Goal: Transaction & Acquisition: Subscribe to service/newsletter

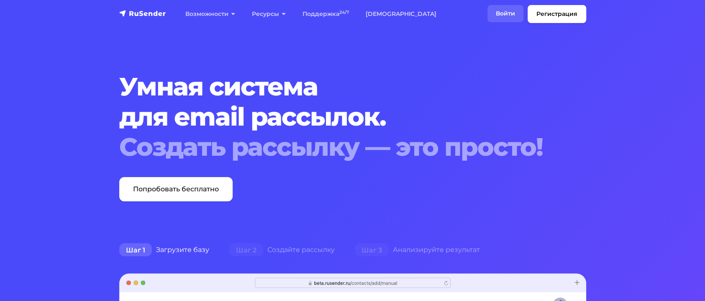
click at [496, 15] on link "Войти" at bounding box center [505, 13] width 36 height 17
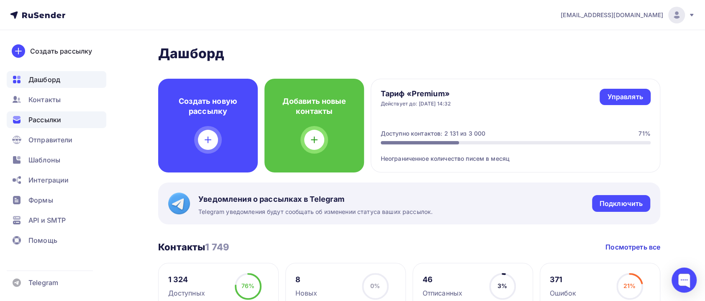
click at [52, 125] on div "Рассылки" at bounding box center [57, 119] width 100 height 17
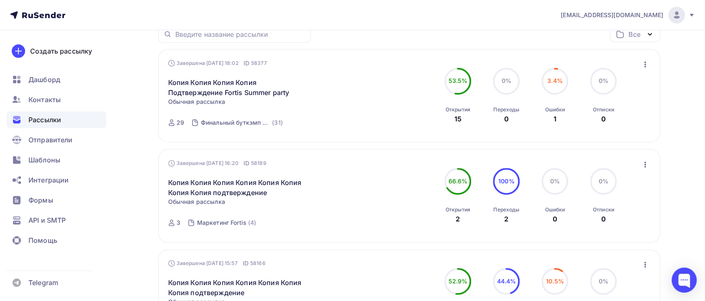
scroll to position [125, 0]
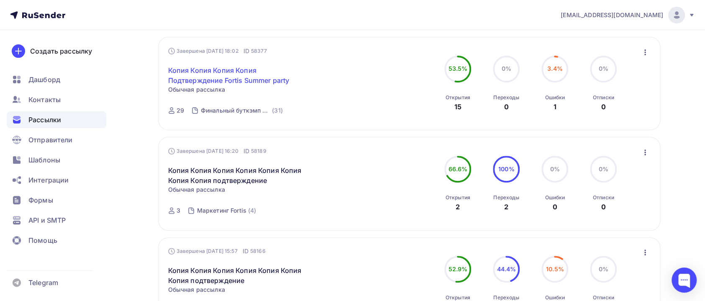
click at [260, 80] on link "Копия Копия Копия Копия Подтверждение Fortis Summer party" at bounding box center [239, 75] width 143 height 20
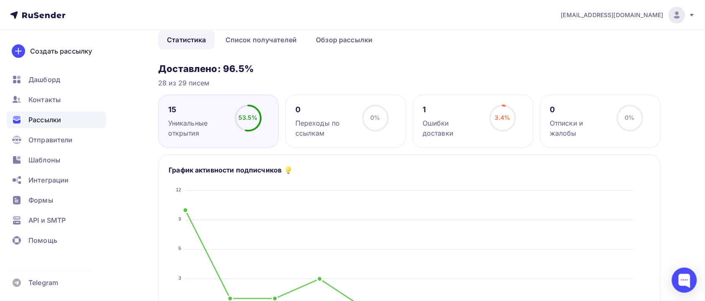
scroll to position [63, 0]
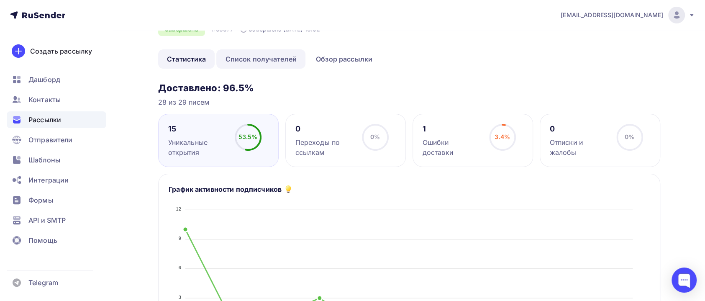
click at [285, 69] on link "Список получателей" at bounding box center [260, 58] width 89 height 19
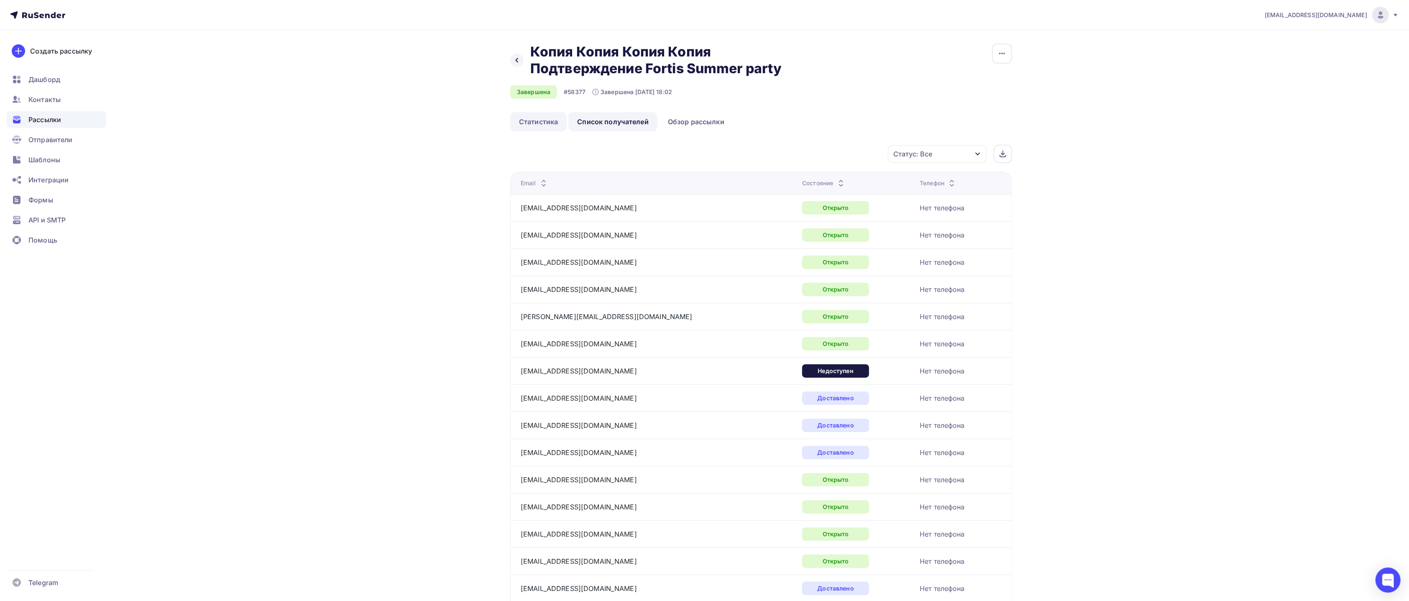
click at [544, 131] on link "Статистика" at bounding box center [538, 121] width 56 height 19
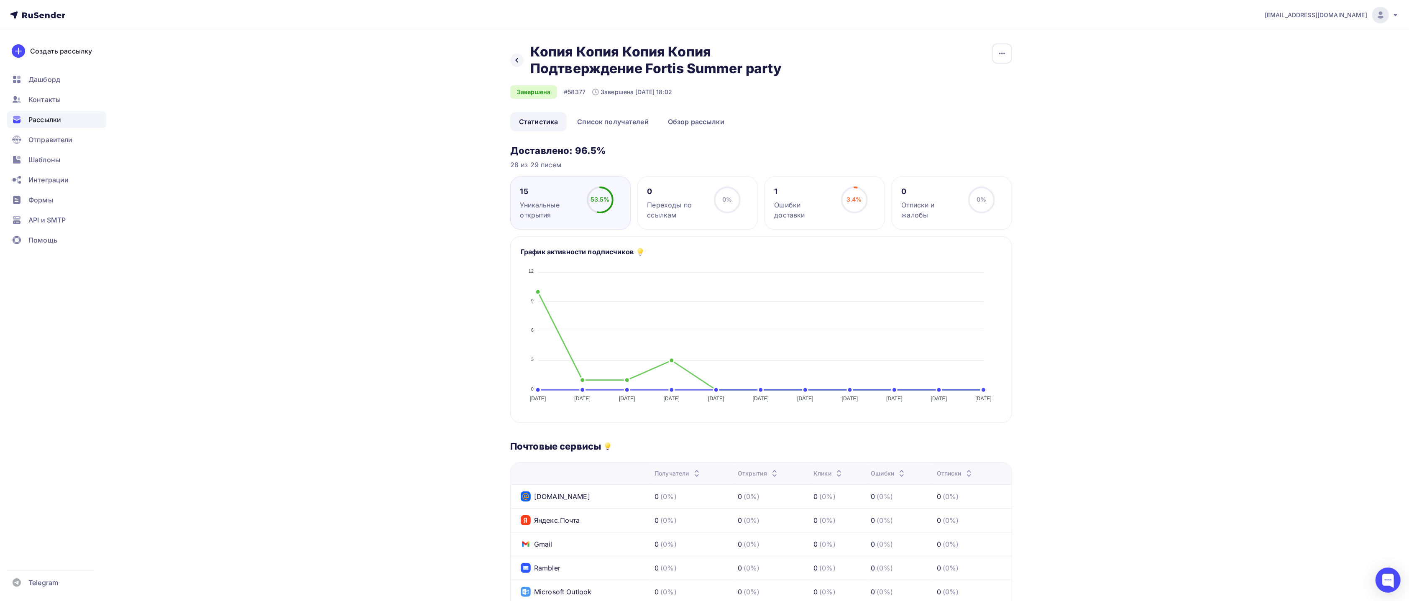
click at [713, 219] on div "Ошибки доставки" at bounding box center [803, 210] width 59 height 20
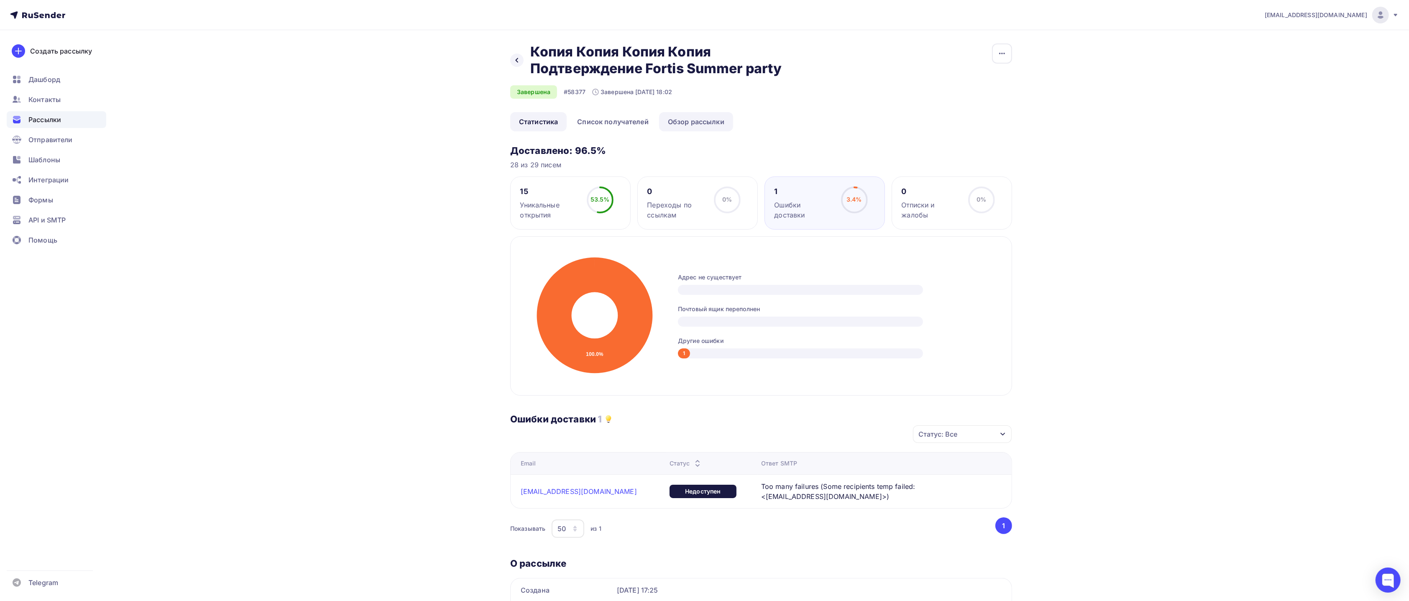
click at [696, 131] on link "Обзор рассылки" at bounding box center [696, 121] width 74 height 19
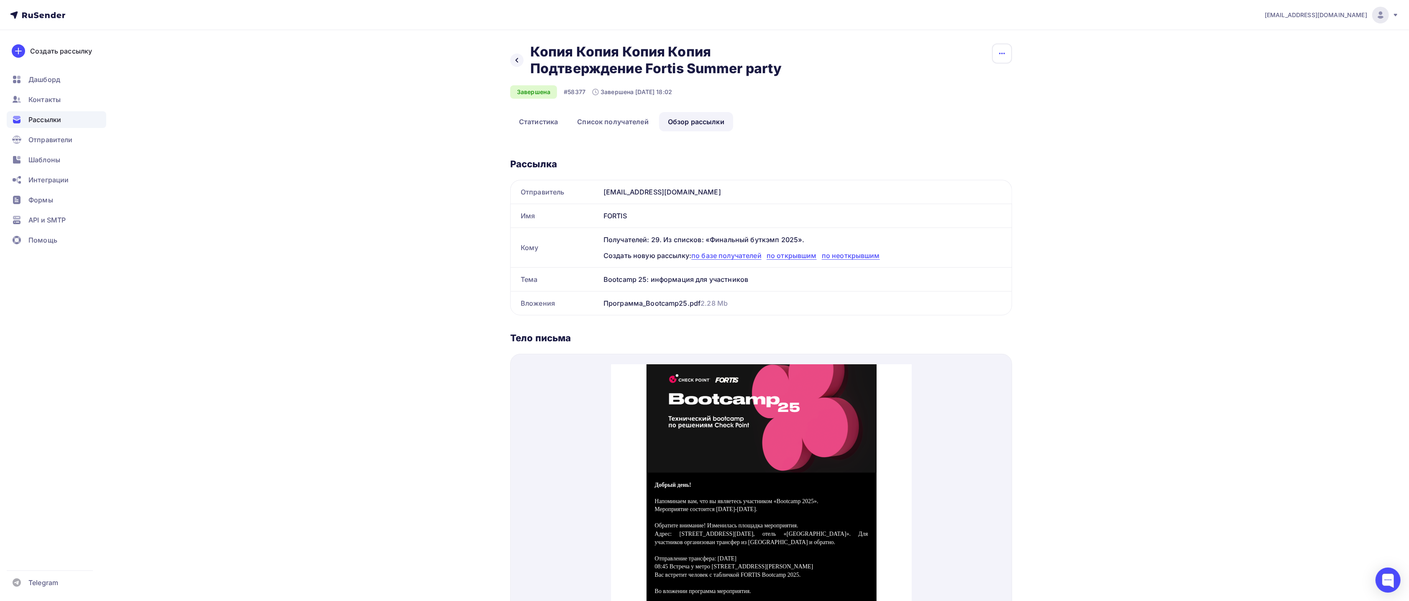
click at [713, 57] on icon "button" at bounding box center [1002, 54] width 10 height 10
click at [713, 80] on div "Копировать" at bounding box center [970, 80] width 80 height 10
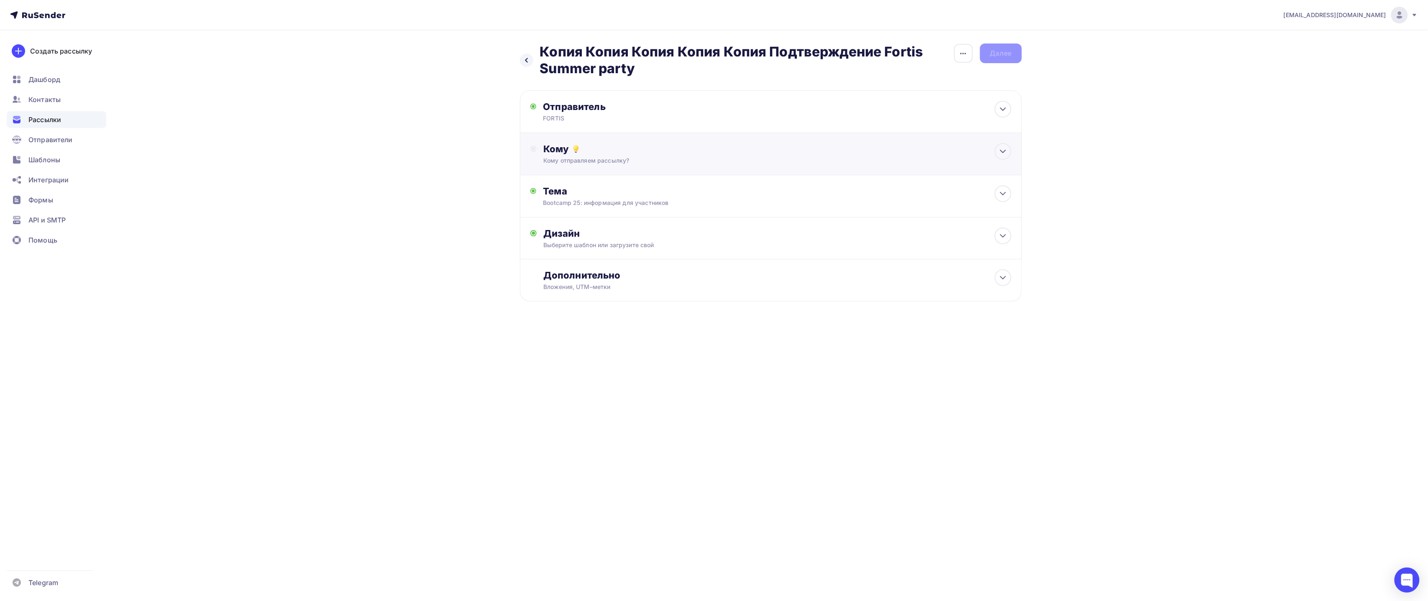
click at [605, 153] on div "Кому" at bounding box center [776, 149] width 467 height 12
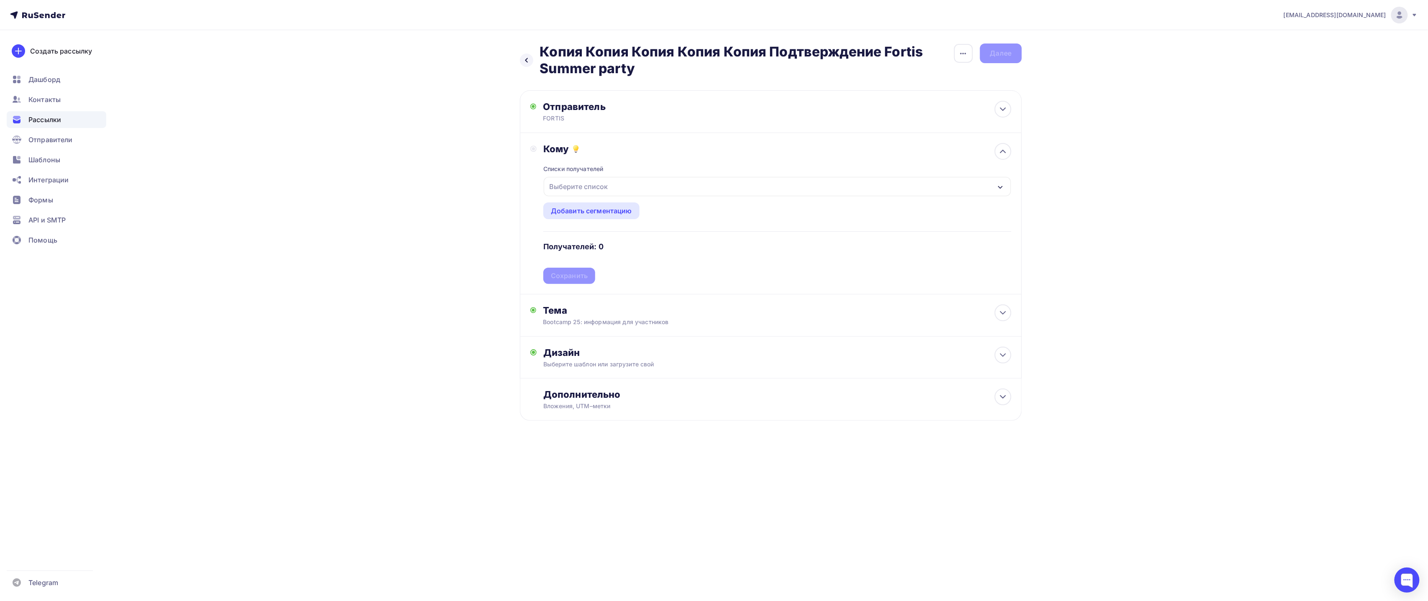
click at [598, 189] on div "Выберите список" at bounding box center [578, 186] width 65 height 15
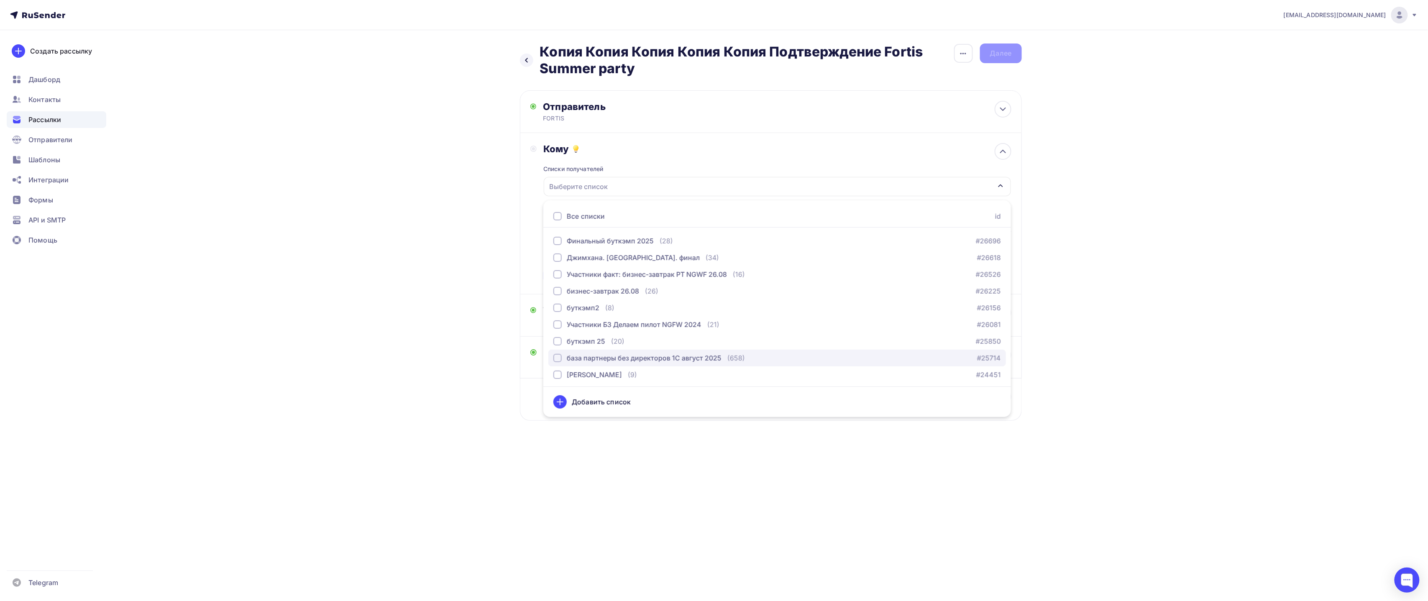
scroll to position [253, 0]
click at [608, 300] on div "Маркетинг Fortis" at bounding box center [595, 373] width 56 height 10
click at [644, 300] on div "pr@fortis.ru Аккаунт Тарифы Выйти Создать рассылку Дашборд Контакты Рассылки От…" at bounding box center [714, 300] width 1428 height 601
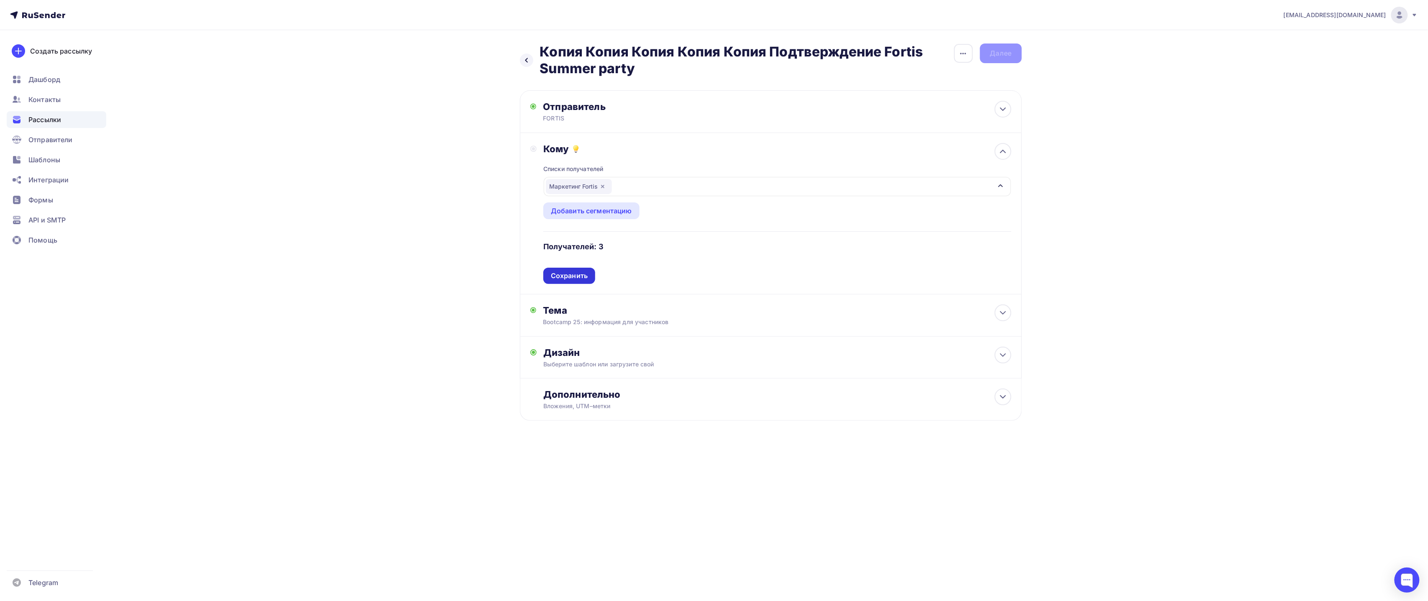
click at [574, 274] on div "Сохранить" at bounding box center [569, 276] width 37 height 10
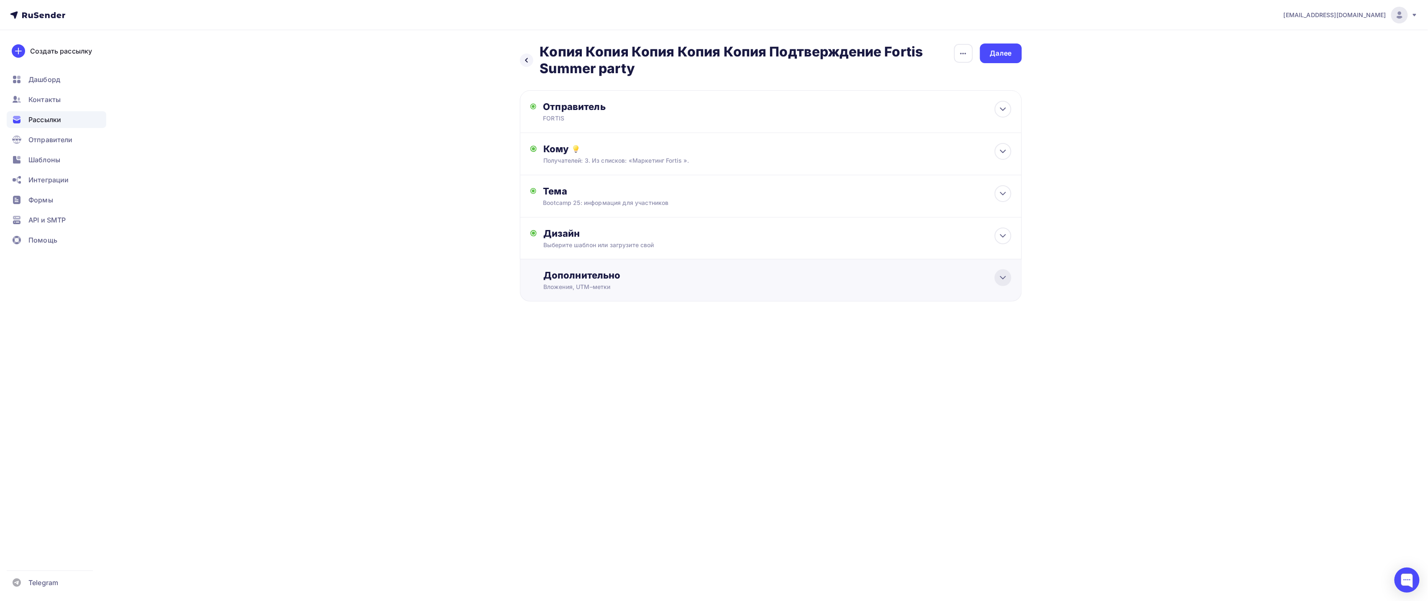
click at [713, 280] on icon at bounding box center [1003, 278] width 10 height 10
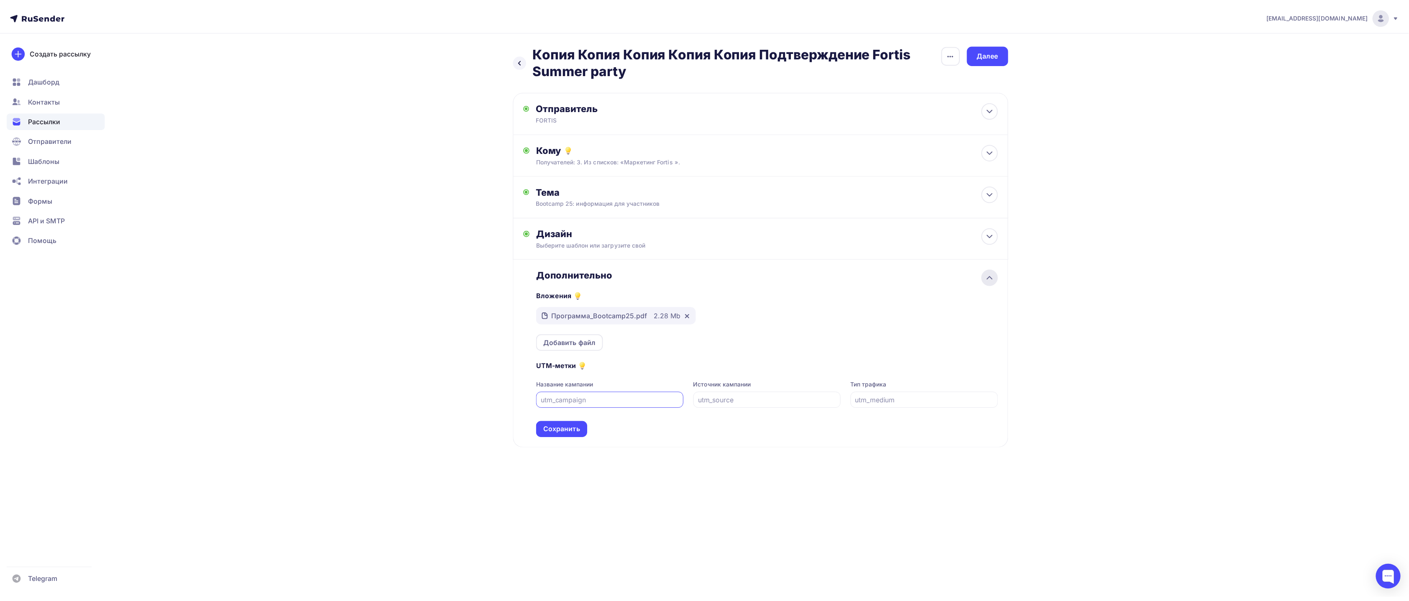
scroll to position [0, 0]
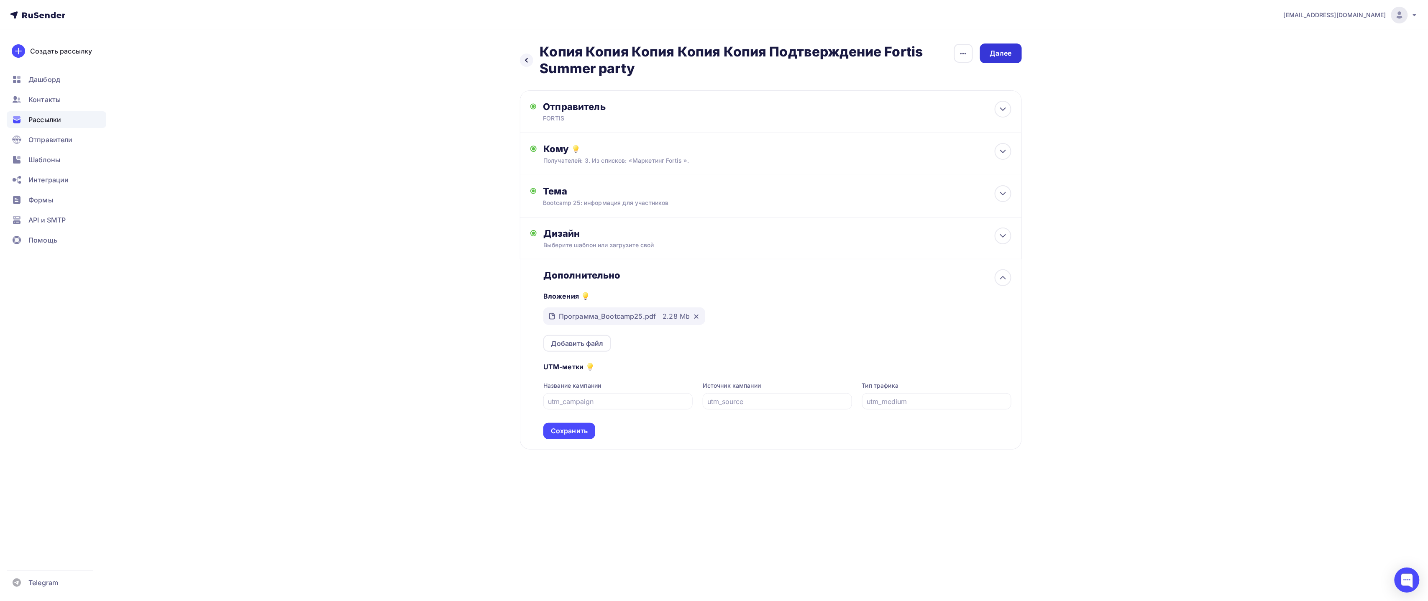
click at [713, 45] on div "Далее" at bounding box center [1001, 53] width 42 height 20
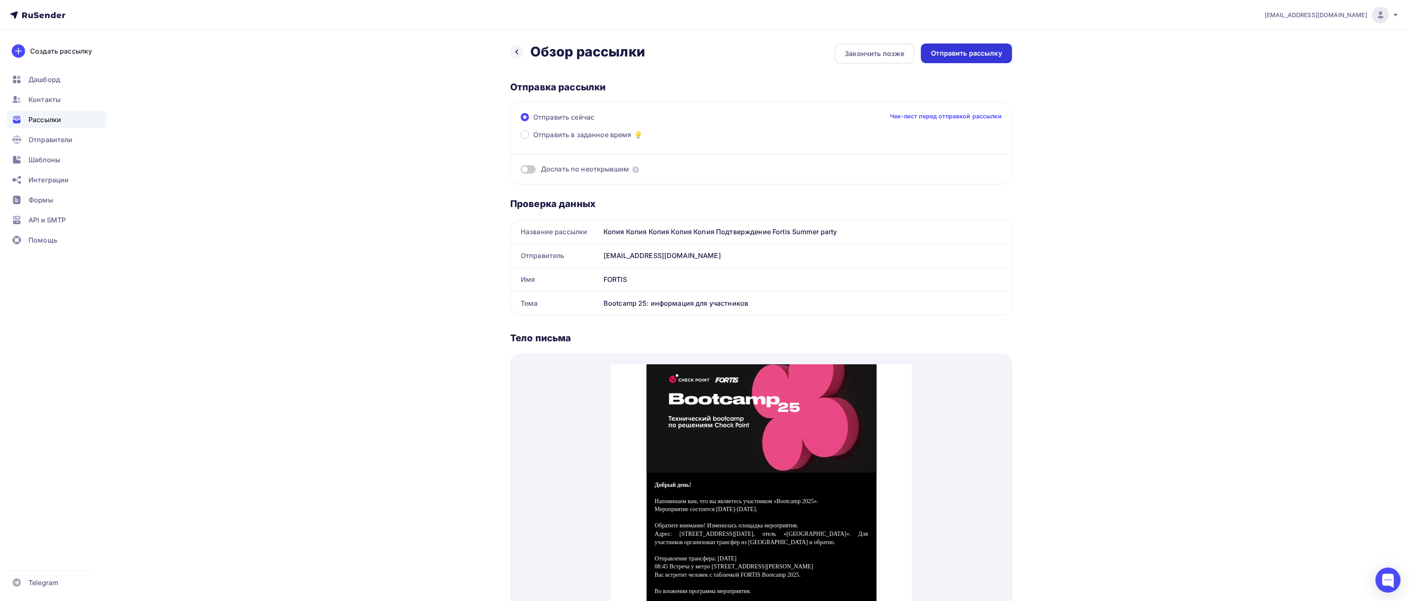
click at [713, 54] on div "Отправить рассылку" at bounding box center [966, 54] width 71 height 10
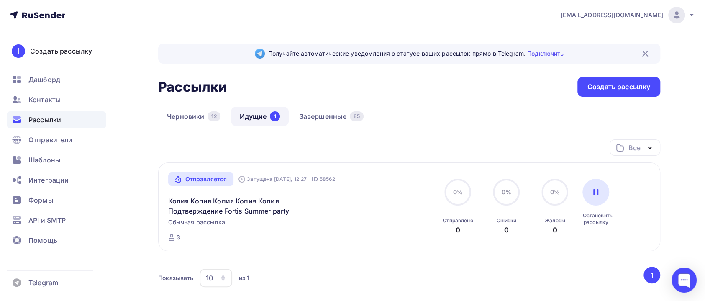
click at [407, 13] on nav "pr@fortis.ru Аккаунт Тарифы Выйти Создать рассылку Дашборд Контакты Рассылки От…" at bounding box center [352, 15] width 705 height 30
click at [315, 111] on link "Завершенные 85" at bounding box center [331, 116] width 82 height 19
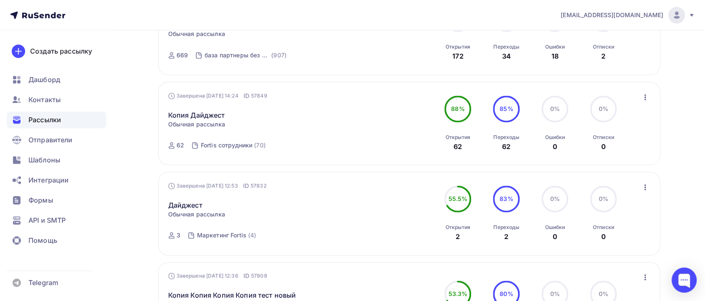
scroll to position [909, 0]
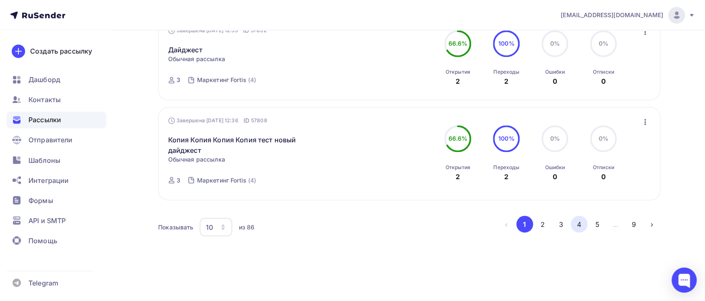
click at [583, 227] on button "4" at bounding box center [578, 223] width 17 height 17
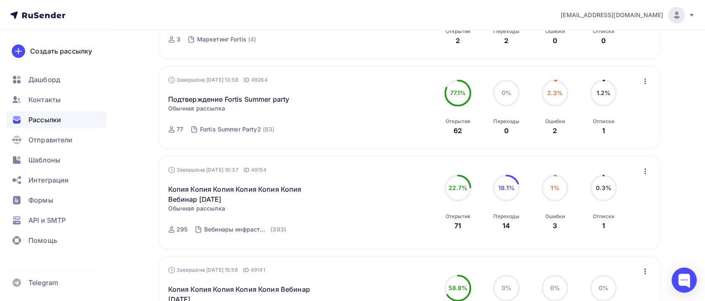
scroll to position [520, 0]
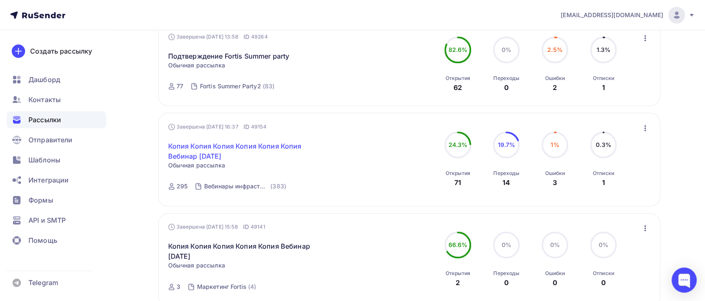
click at [203, 157] on link "Копия Копия Копия Копия Копия Копия Вебинар 20 мая" at bounding box center [239, 151] width 143 height 20
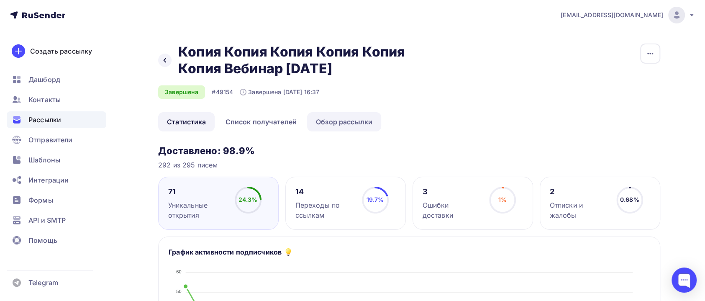
click at [338, 123] on link "Обзор рассылки" at bounding box center [344, 121] width 74 height 19
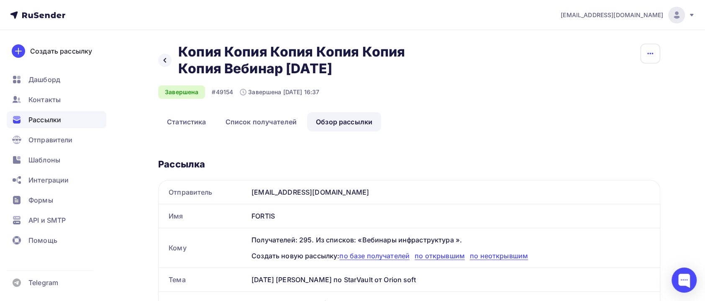
click at [654, 49] on icon "button" at bounding box center [650, 54] width 10 height 10
click at [618, 74] on link "Копировать" at bounding box center [618, 80] width 90 height 17
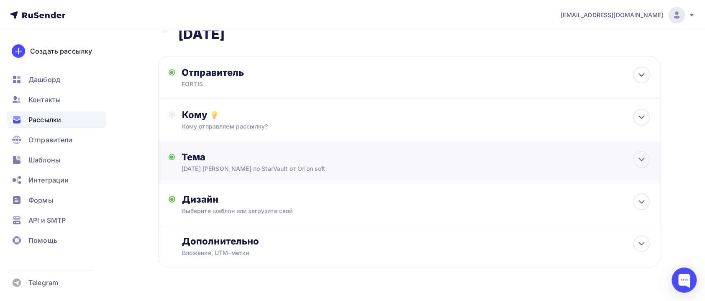
scroll to position [56, 0]
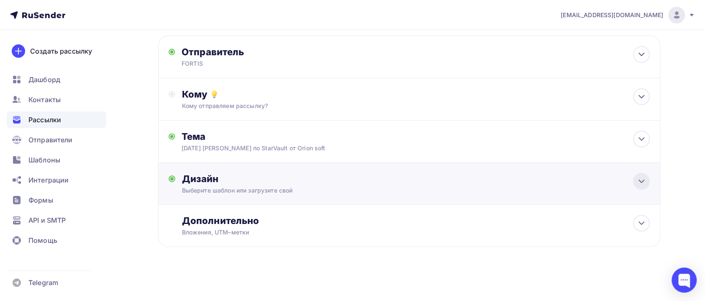
click at [639, 181] on icon at bounding box center [641, 181] width 10 height 10
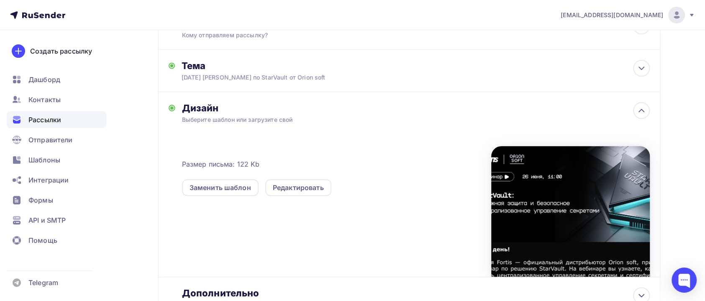
scroll to position [181, 0]
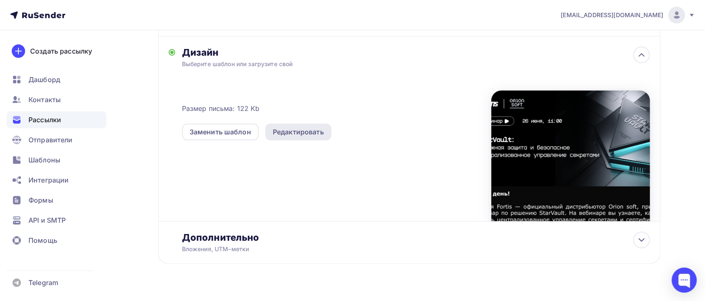
click at [306, 134] on div "Редактировать" at bounding box center [298, 132] width 51 height 10
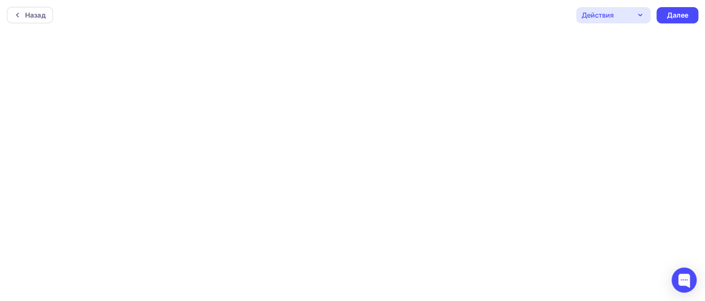
click at [641, 11] on icon "button" at bounding box center [640, 15] width 10 height 10
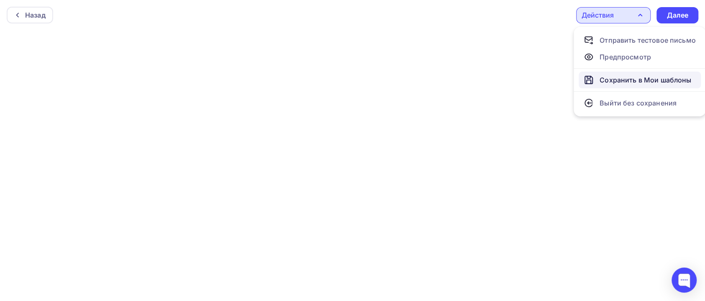
click at [610, 79] on div "Сохранить в Мои шаблоны" at bounding box center [645, 80] width 92 height 10
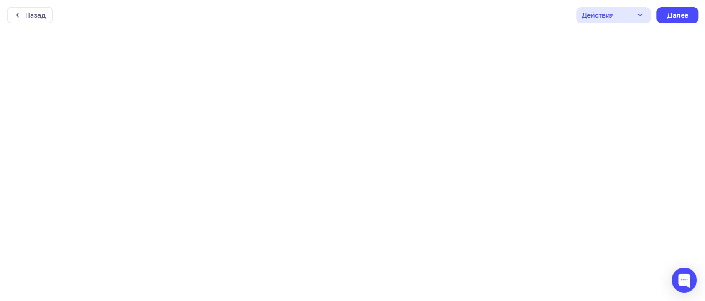
click at [645, 19] on div "Действия" at bounding box center [613, 15] width 74 height 16
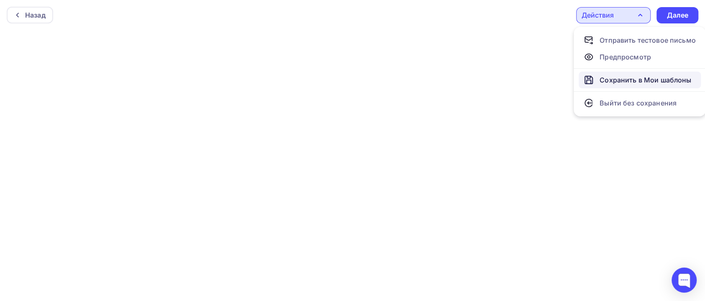
click at [631, 78] on div "Сохранить в Мои шаблоны" at bounding box center [645, 80] width 92 height 10
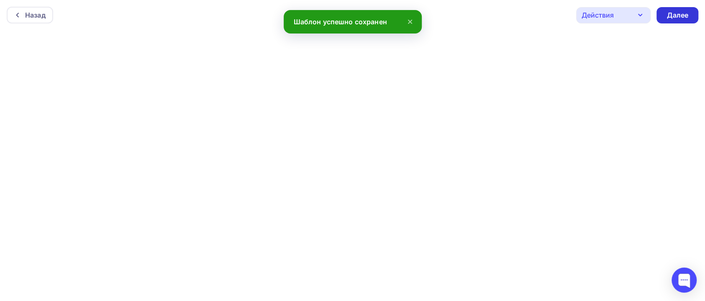
click at [674, 16] on div "Далее" at bounding box center [677, 15] width 22 height 10
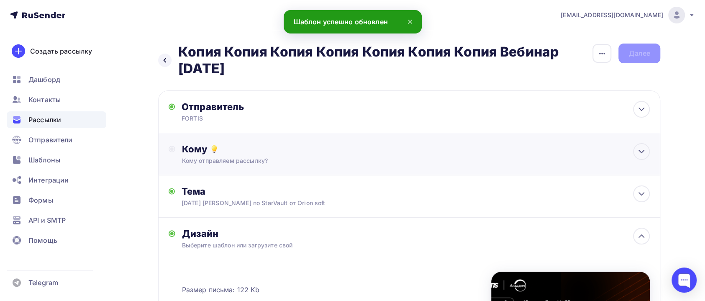
click at [243, 156] on div "Кому Кому отправляем рассылку? Списки получателей Выберите список Все списки id…" at bounding box center [415, 154] width 467 height 22
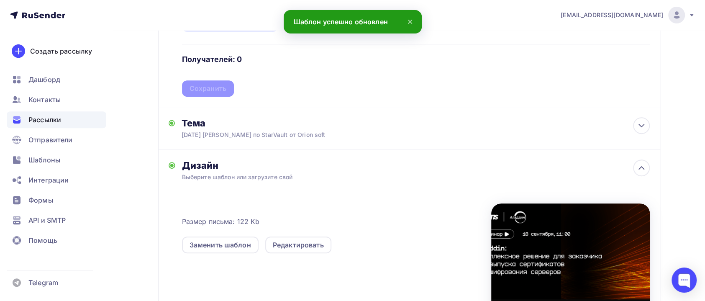
scroll to position [188, 0]
click at [643, 128] on icon at bounding box center [641, 125] width 10 height 10
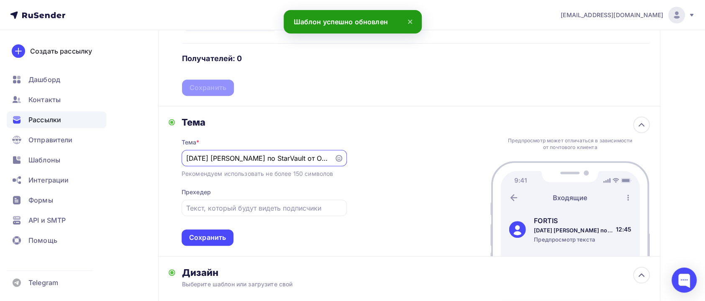
scroll to position [0, 0]
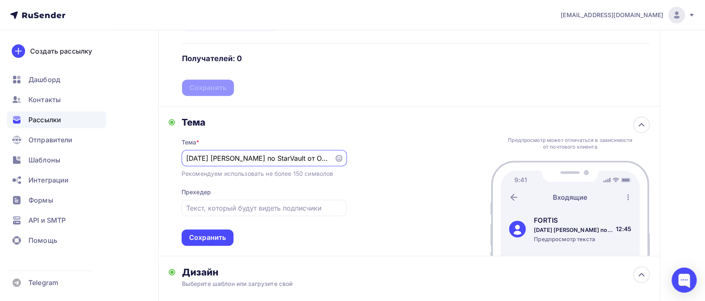
drag, startPoint x: 255, startPoint y: 158, endPoint x: 330, endPoint y: 157, distance: 75.7
click at [330, 157] on div "26 июня вебинар по StarVault от Orion soft" at bounding box center [263, 158] width 165 height 16
type input "26 июня вебинар по"
drag, startPoint x: 272, startPoint y: 153, endPoint x: 167, endPoint y: 162, distance: 105.4
click at [174, 160] on div "Тема Тема * 26 июня вебинар по Рекомендуем использовать не более 150 символов П…" at bounding box center [258, 180] width 178 height 129
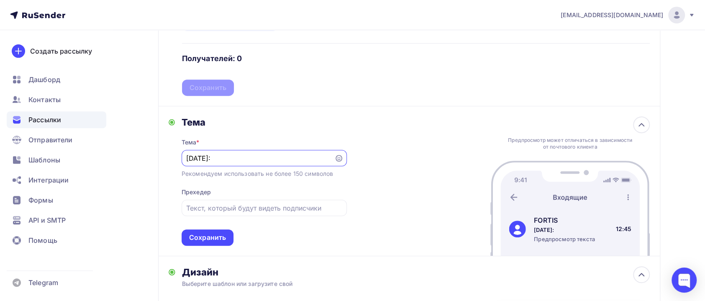
paste input "Aladdin: Комплексное решение для заказчика от выпуска сертификатов до шифровани…"
drag, startPoint x: 330, startPoint y: 158, endPoint x: 259, endPoint y: 156, distance: 70.3
click at [259, 156] on div "18 сентября: Aladdin: Комплексное решение для заказчика от выпуска сертификатов…" at bounding box center [263, 158] width 165 height 16
drag, startPoint x: 259, startPoint y: 156, endPoint x: 264, endPoint y: 158, distance: 5.3
click at [261, 156] on input "18 сентября: Aladdin: Комплексное решение для заказчика от выпуска сертификатов…" at bounding box center [257, 158] width 143 height 10
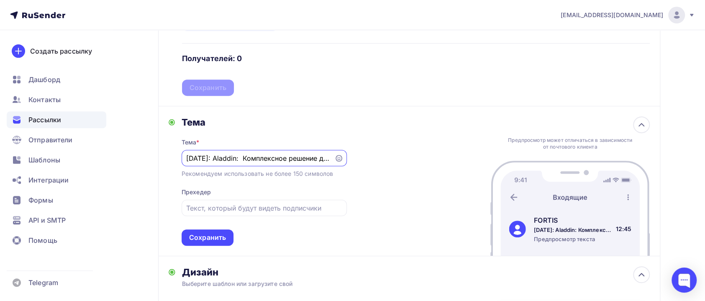
click at [261, 158] on input "18 сентября: Aladdin: Комплексное решение для заказчика от выпуска сертификатов…" at bounding box center [257, 158] width 143 height 10
click at [258, 159] on input "18 сентября: Aladdin: Комплексное решение для заказчика от выпуска сертификатов…" at bounding box center [257, 158] width 143 height 10
drag, startPoint x: 258, startPoint y: 159, endPoint x: 390, endPoint y: 158, distance: 131.3
click at [390, 158] on div "Тема Тема * 18 сентября: Aladdin: Комплексное решение для заказчика от выпуска …" at bounding box center [409, 181] width 502 height 150
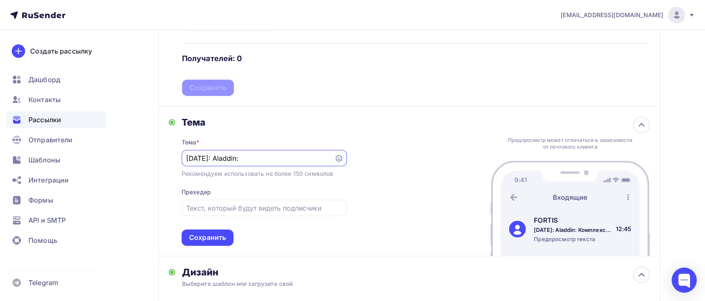
scroll to position [0, 0]
drag, startPoint x: 229, startPoint y: 158, endPoint x: 268, endPoint y: 152, distance: 38.9
click at [231, 158] on input "18 сентября: Aladdin" at bounding box center [257, 158] width 143 height 10
drag, startPoint x: 286, startPoint y: 158, endPoint x: 319, endPoint y: 156, distance: 33.1
click at [299, 158] on input "18 сентября: Вебинар Aladdin" at bounding box center [257, 158] width 143 height 10
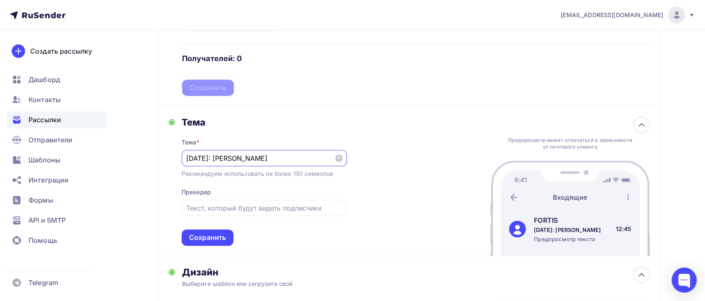
click at [282, 157] on input "18 сентября: Вебинар Aladdin" at bounding box center [257, 158] width 143 height 10
paste input "Aladdin - комплексное решение для Заказчика"
drag, startPoint x: 199, startPoint y: 157, endPoint x: 282, endPoint y: 159, distance: 83.2
click at [282, 159] on input "18 сентября: Вебинар Aladdin Aladdin - комплексное решение для Заказчика" at bounding box center [257, 158] width 143 height 10
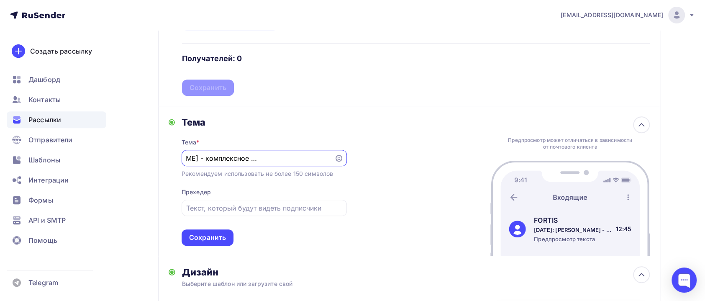
drag, startPoint x: 309, startPoint y: 158, endPoint x: 366, endPoint y: 153, distance: 57.4
click at [366, 153] on div "Тема Тема * 18 сентября: Вебинар Aladdin - комплексное решение для Заказчика Ре…" at bounding box center [409, 181] width 502 height 150
click at [298, 160] on input "18 сентября: Вебинар Aladdin - комплексное решение для Заказчика" at bounding box center [257, 158] width 143 height 10
type input "18 сентября: Вебинар Aladdin - комплексное решение для заказчика"
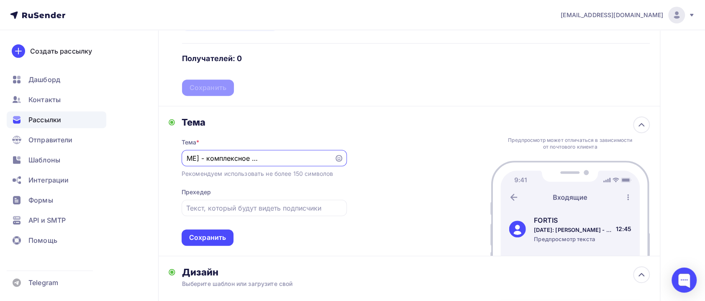
drag, startPoint x: 378, startPoint y: 157, endPoint x: 392, endPoint y: 160, distance: 14.5
click at [378, 157] on div "Тема Тема * 18 сентября: Вебинар Aladdin - комплексное решение для заказчика Ре…" at bounding box center [409, 181] width 502 height 150
click at [219, 241] on div "Сохранить" at bounding box center [207, 237] width 37 height 10
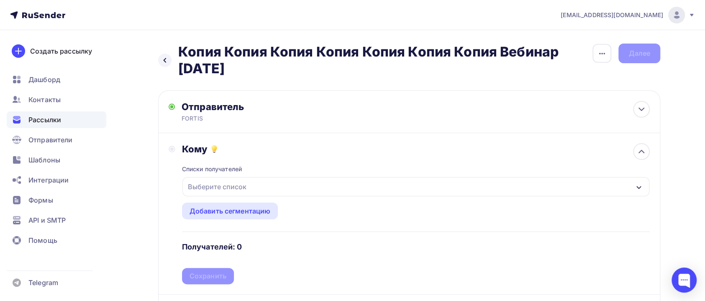
click at [245, 186] on div "Выберите список" at bounding box center [216, 186] width 65 height 15
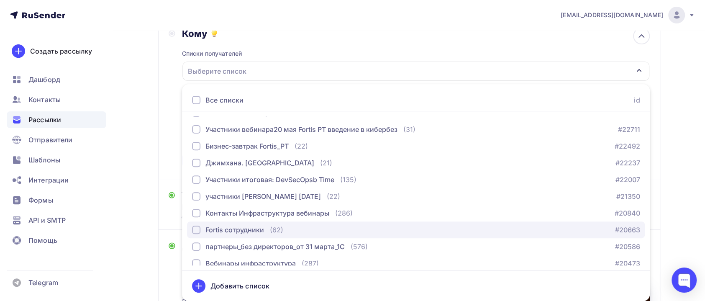
scroll to position [253, 0]
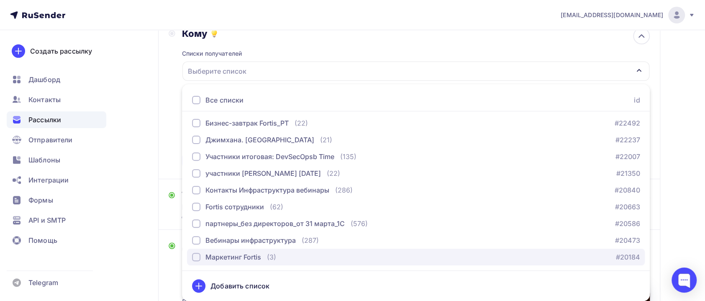
click at [244, 258] on div "Маркетинг Fortis" at bounding box center [233, 257] width 56 height 10
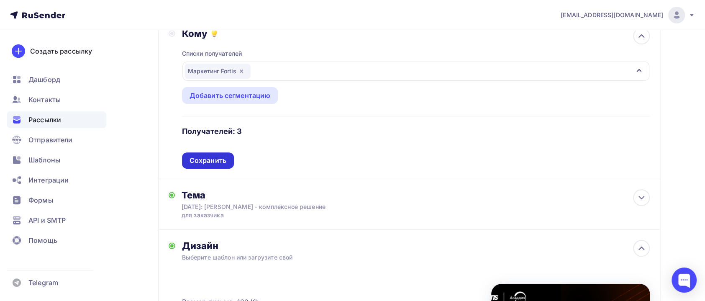
click at [215, 163] on div "Сохранить" at bounding box center [207, 161] width 37 height 10
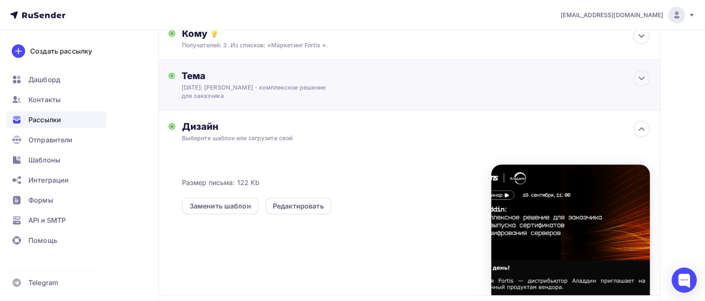
scroll to position [0, 0]
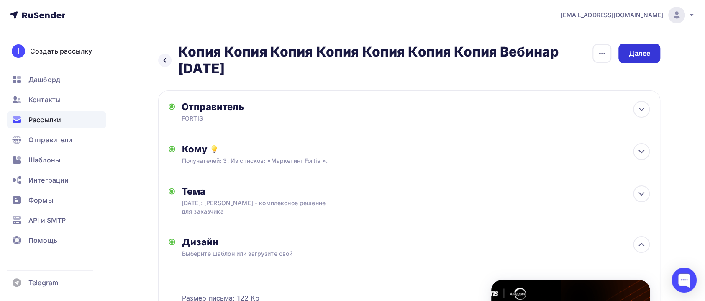
click at [637, 61] on div "Далее" at bounding box center [639, 53] width 42 height 20
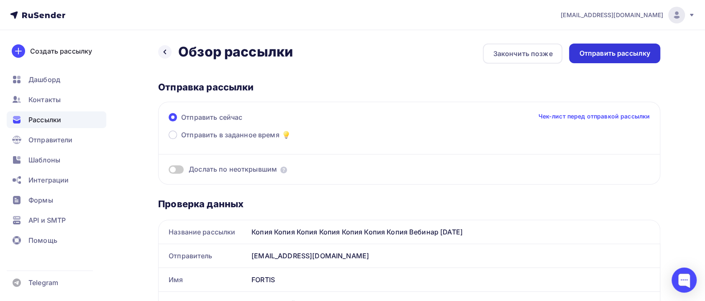
click at [605, 59] on div "Отправить рассылку" at bounding box center [614, 53] width 91 height 20
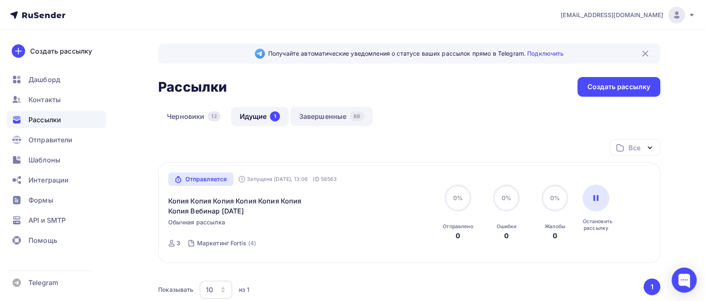
click at [330, 117] on link "Завершенные 86" at bounding box center [331, 116] width 83 height 19
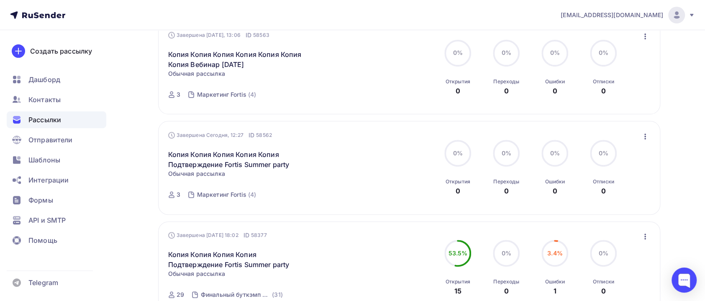
scroll to position [188, 0]
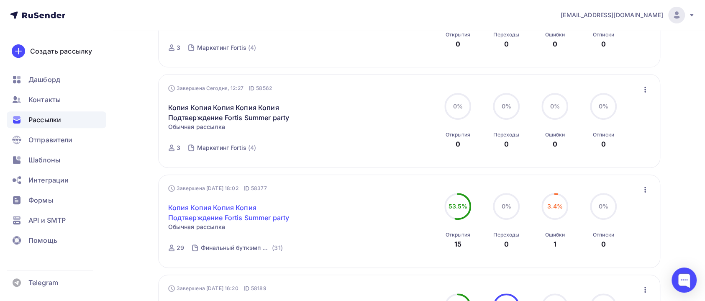
click at [239, 219] on link "Копия Копия Копия Копия Подтверждение Fortis Summer party" at bounding box center [239, 212] width 143 height 20
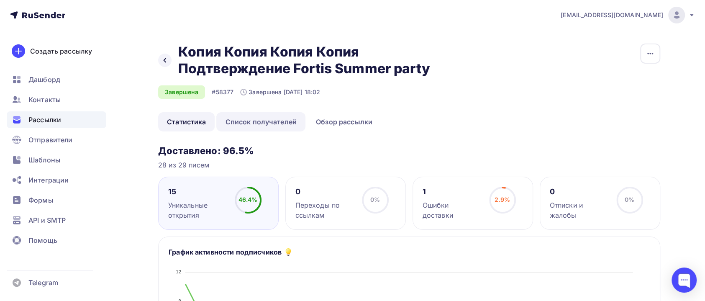
click at [269, 131] on link "Список получателей" at bounding box center [260, 121] width 89 height 19
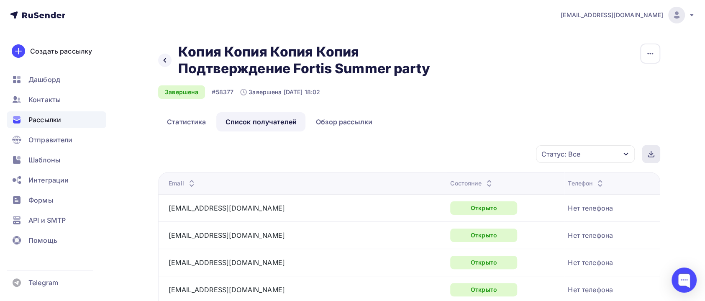
click at [647, 163] on div at bounding box center [650, 154] width 18 height 18
click at [165, 64] on icon at bounding box center [164, 60] width 7 height 7
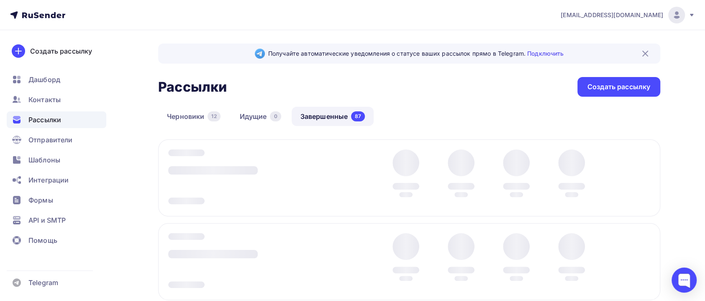
click at [55, 119] on span "Рассылки" at bounding box center [44, 120] width 33 height 10
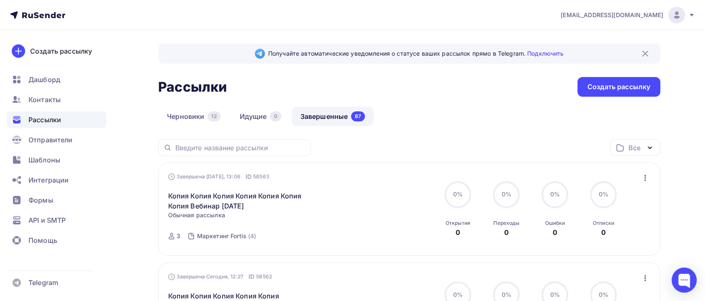
click at [313, 114] on link "Завершенные 87" at bounding box center [332, 116] width 82 height 19
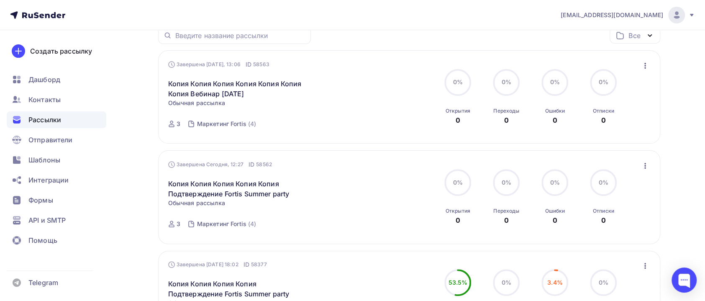
scroll to position [125, 0]
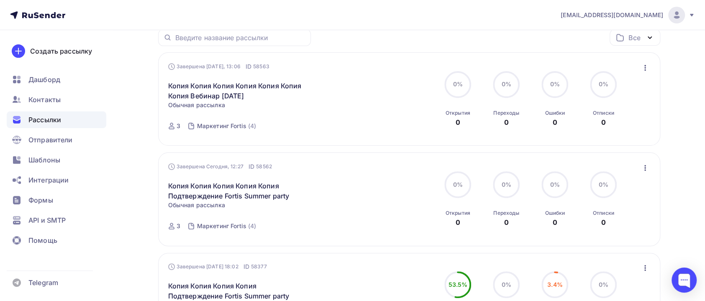
scroll to position [0, 0]
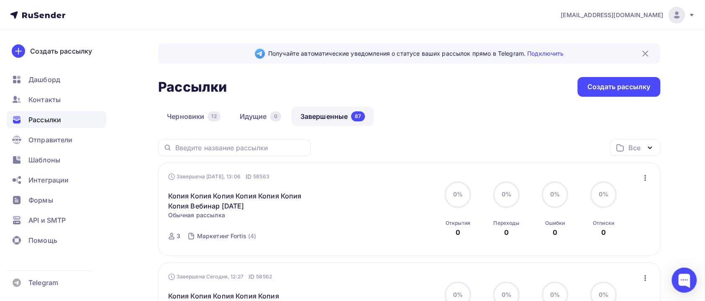
click at [71, 112] on div "Рассылки" at bounding box center [57, 119] width 100 height 17
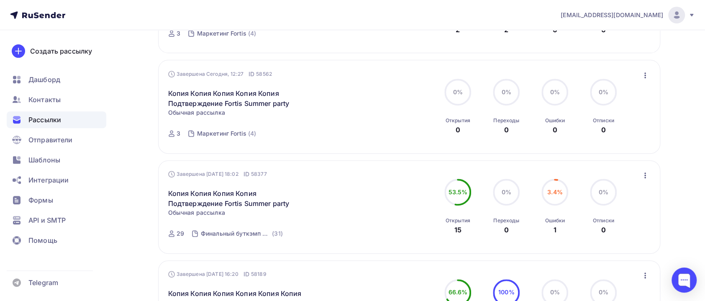
scroll to position [125, 0]
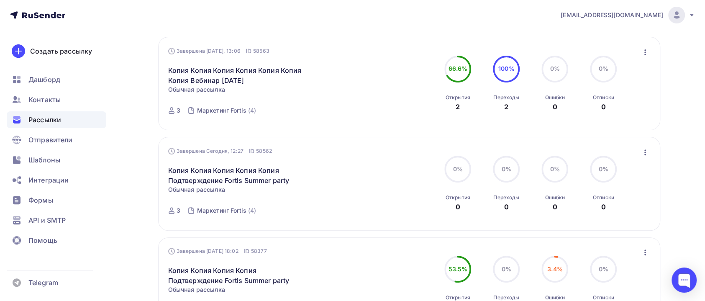
drag, startPoint x: 682, startPoint y: 57, endPoint x: 679, endPoint y: 53, distance: 4.8
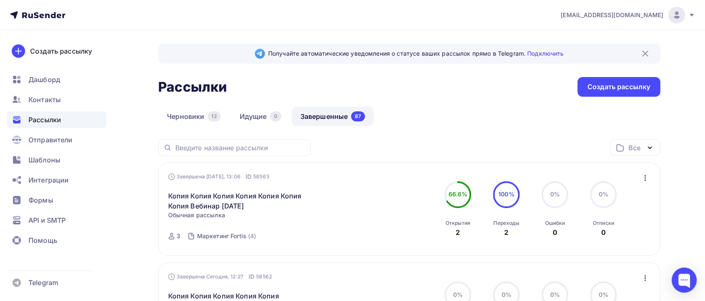
click at [396, 89] on div "Рассылки Рассылки Создать рассылку" at bounding box center [409, 87] width 502 height 20
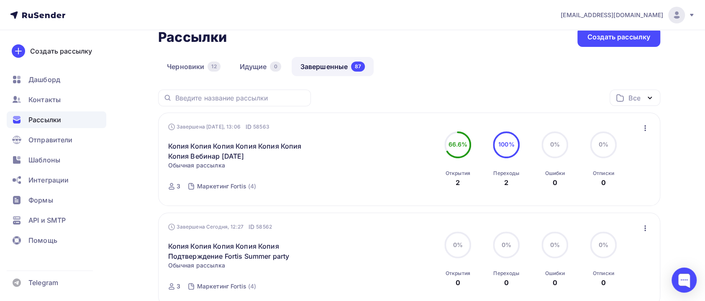
scroll to position [63, 0]
